Goal: Information Seeking & Learning: Learn about a topic

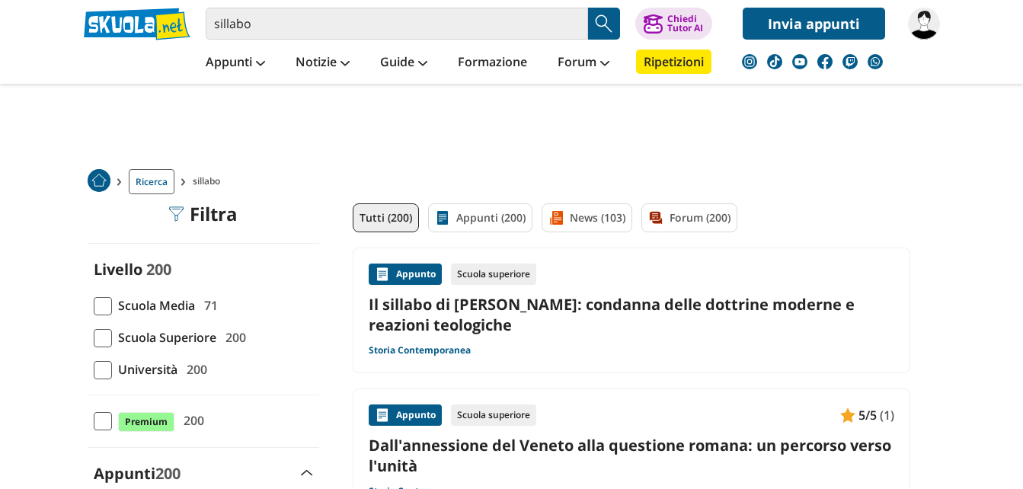
click at [545, 309] on link "Il sillabo di [PERSON_NAME]: condanna delle dottrine moderne e reazioni teologi…" at bounding box center [632, 314] width 526 height 41
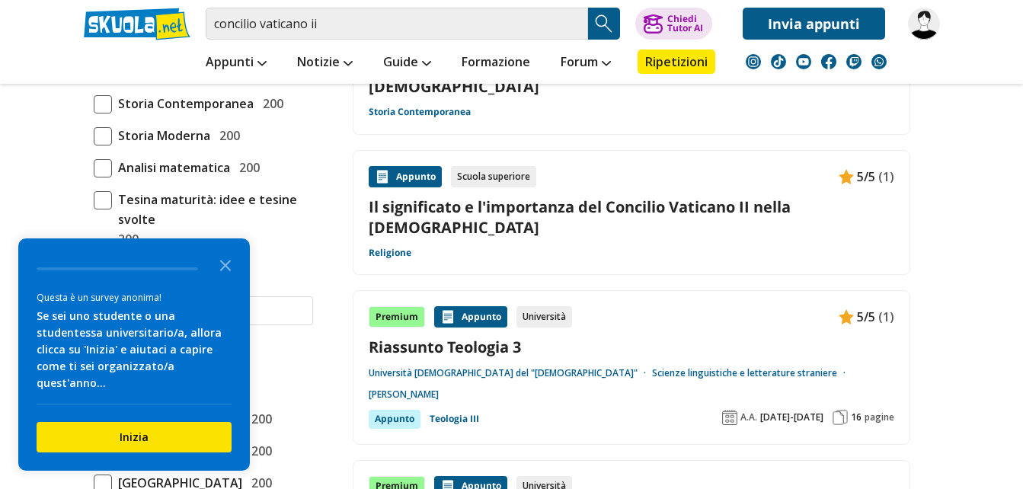
scroll to position [478, 0]
click at [762, 197] on link "Il significato e l'importanza del Concilio Vaticano II nella Chiesa" at bounding box center [632, 217] width 526 height 41
click at [459, 368] on link "Università Cattolica del "Sacro Cuore"" at bounding box center [510, 374] width 283 height 12
